Goal: Information Seeking & Learning: Find specific fact

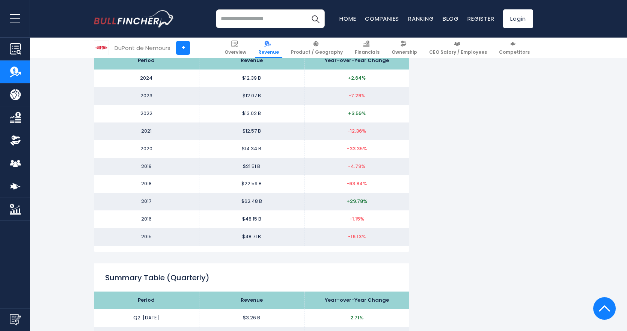
scroll to position [792, 0]
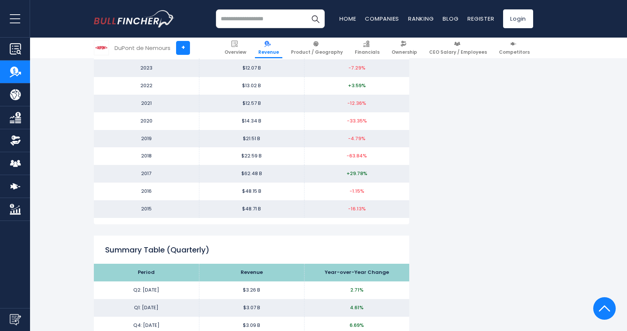
click at [250, 210] on td "$48.71 B" at bounding box center [251, 209] width 105 height 18
click at [247, 174] on td "$62.48 B" at bounding box center [251, 174] width 105 height 18
drag, startPoint x: 136, startPoint y: 172, endPoint x: 275, endPoint y: 176, distance: 138.2
click at [275, 176] on tr "2017 $62.48 B +29.78%" at bounding box center [251, 174] width 315 height 18
click at [275, 176] on td "$62.48 B" at bounding box center [251, 174] width 105 height 18
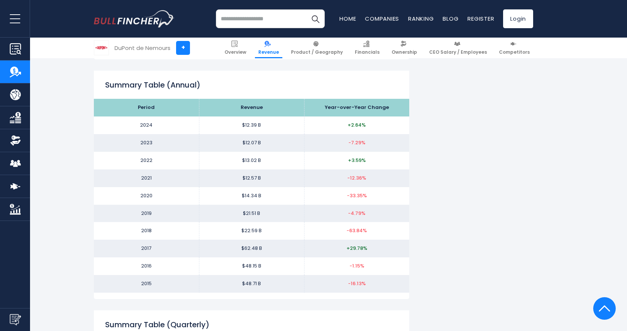
scroll to position [717, 0]
click at [248, 233] on td "$22.59 B" at bounding box center [251, 231] width 105 height 18
click at [248, 212] on td "$21.51 B" at bounding box center [251, 214] width 105 height 18
drag, startPoint x: 139, startPoint y: 249, endPoint x: 376, endPoint y: 250, distance: 237.7
click at [376, 250] on tr "2017 $62.48 B +29.78%" at bounding box center [251, 249] width 315 height 18
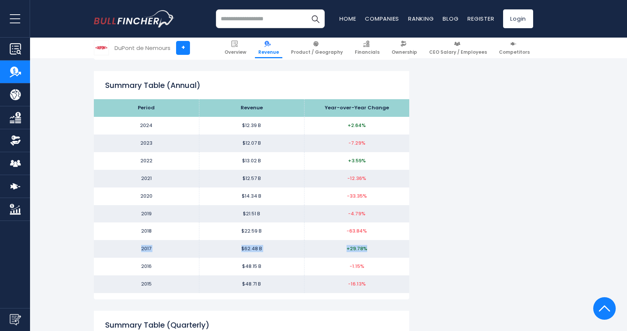
click at [377, 250] on td "+29.78%" at bounding box center [356, 249] width 105 height 18
drag, startPoint x: 137, startPoint y: 231, endPoint x: 369, endPoint y: 233, distance: 231.7
click at [369, 233] on tr "2018 $22.59 B -63.84%" at bounding box center [251, 231] width 315 height 18
click at [373, 231] on td "-63.84%" at bounding box center [356, 231] width 105 height 18
click at [255, 231] on td "$22.59 B" at bounding box center [251, 231] width 105 height 18
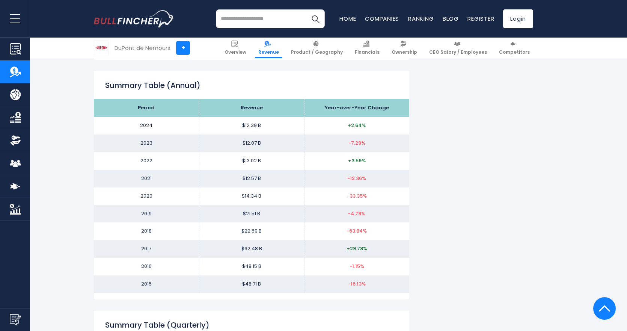
click at [252, 214] on td "$21.51 B" at bounding box center [251, 214] width 105 height 18
drag, startPoint x: 139, startPoint y: 194, endPoint x: 377, endPoint y: 197, distance: 237.7
click at [377, 197] on tr "2020 $14.34 B -33.35%" at bounding box center [251, 196] width 315 height 18
click at [246, 178] on td "$12.57 B" at bounding box center [251, 179] width 105 height 18
click at [252, 162] on td "$13.02 B" at bounding box center [251, 161] width 105 height 18
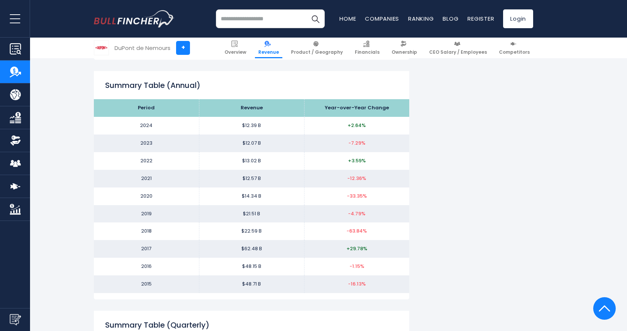
click at [249, 285] on td "$48.71 B" at bounding box center [251, 284] width 105 height 18
click at [250, 127] on td "$12.39 B" at bounding box center [251, 126] width 105 height 18
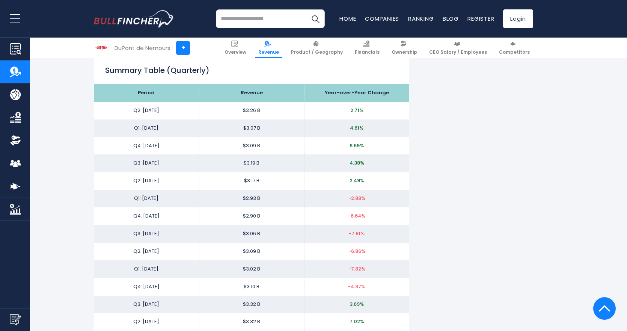
scroll to position [868, 0]
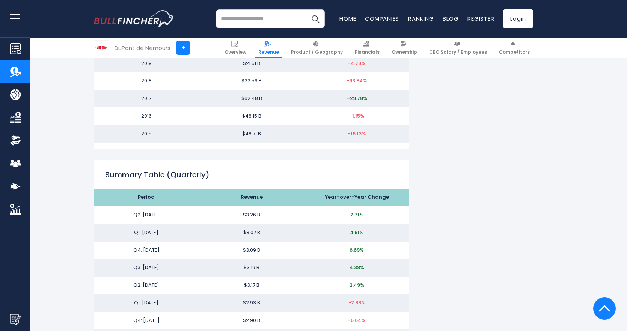
click at [254, 213] on td "$3.26 B" at bounding box center [251, 215] width 105 height 18
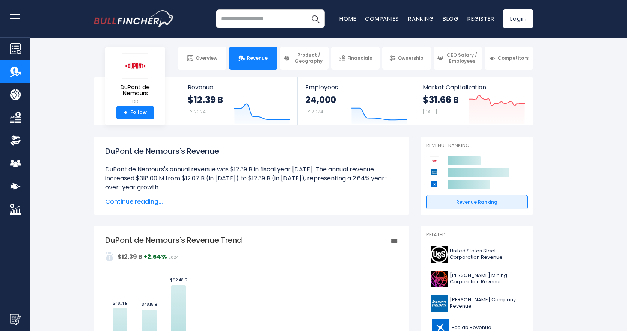
scroll to position [0, 0]
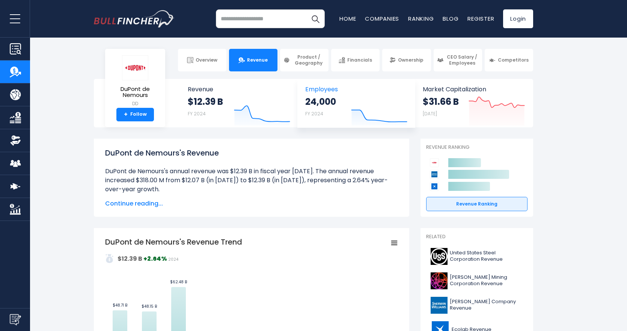
click at [374, 122] on icon at bounding box center [379, 116] width 55 height 12
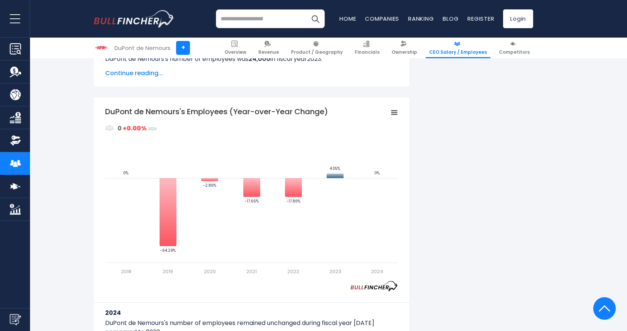
scroll to position [526, 0]
